Goal: Transaction & Acquisition: Purchase product/service

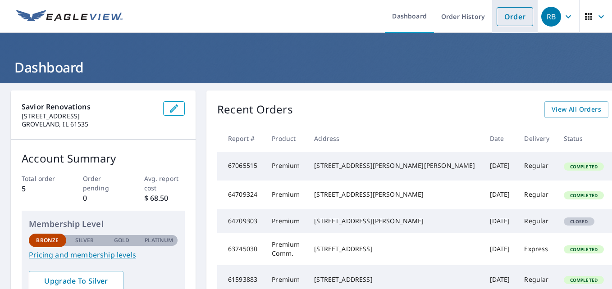
click at [506, 20] on link "Order" at bounding box center [515, 16] width 37 height 19
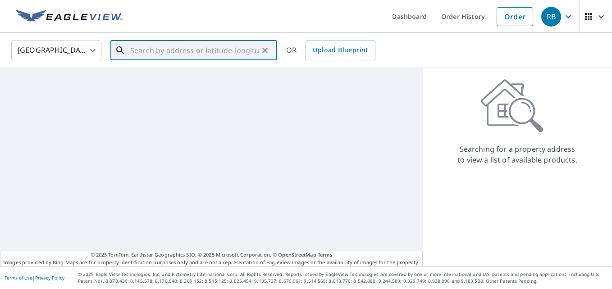
click at [155, 54] on input "text" at bounding box center [194, 50] width 129 height 25
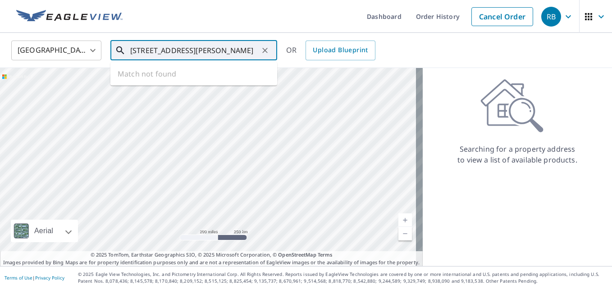
type input "[STREET_ADDRESS][PERSON_NAME]"
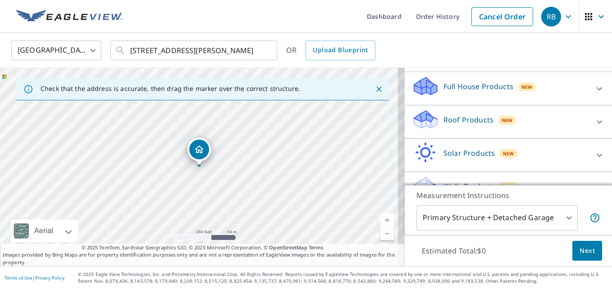
scroll to position [90, 0]
click at [473, 125] on p "Roof Products" at bounding box center [469, 119] width 50 height 11
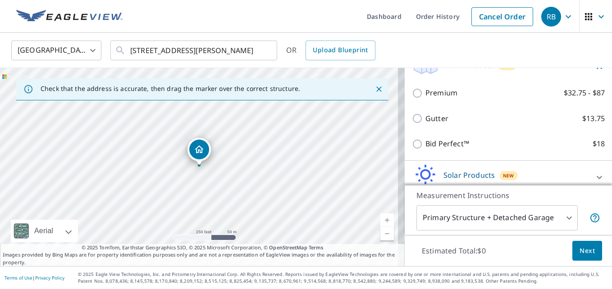
scroll to position [148, 0]
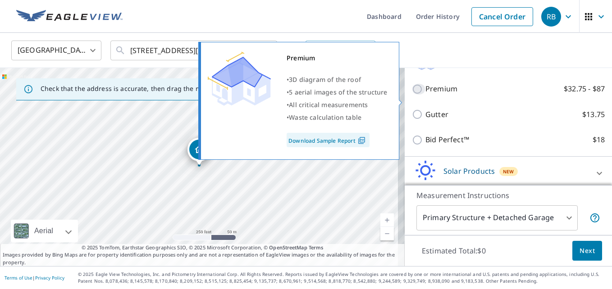
click at [413, 95] on input "Premium $32.75 - $87" at bounding box center [419, 89] width 14 height 11
checkbox input "true"
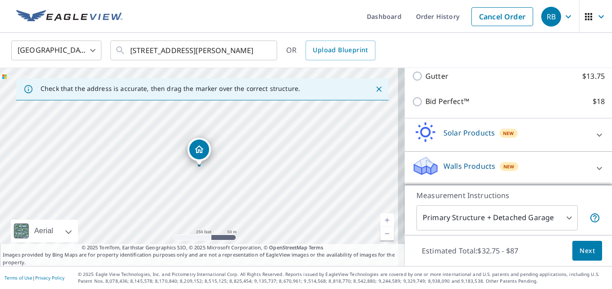
scroll to position [226, 0]
click at [580, 250] on span "Next" at bounding box center [587, 251] width 15 height 11
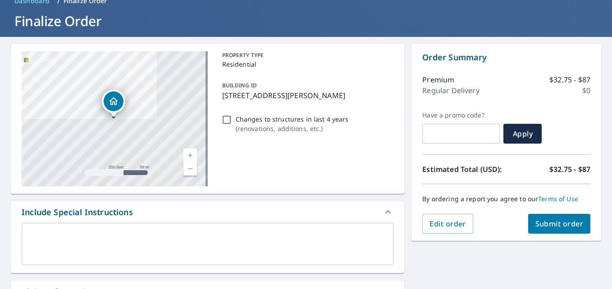
scroll to position [48, 0]
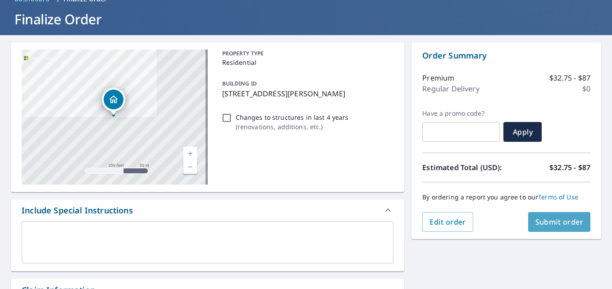
click at [570, 220] on span "Submit order" at bounding box center [560, 222] width 48 height 10
